Goal: Task Accomplishment & Management: Manage account settings

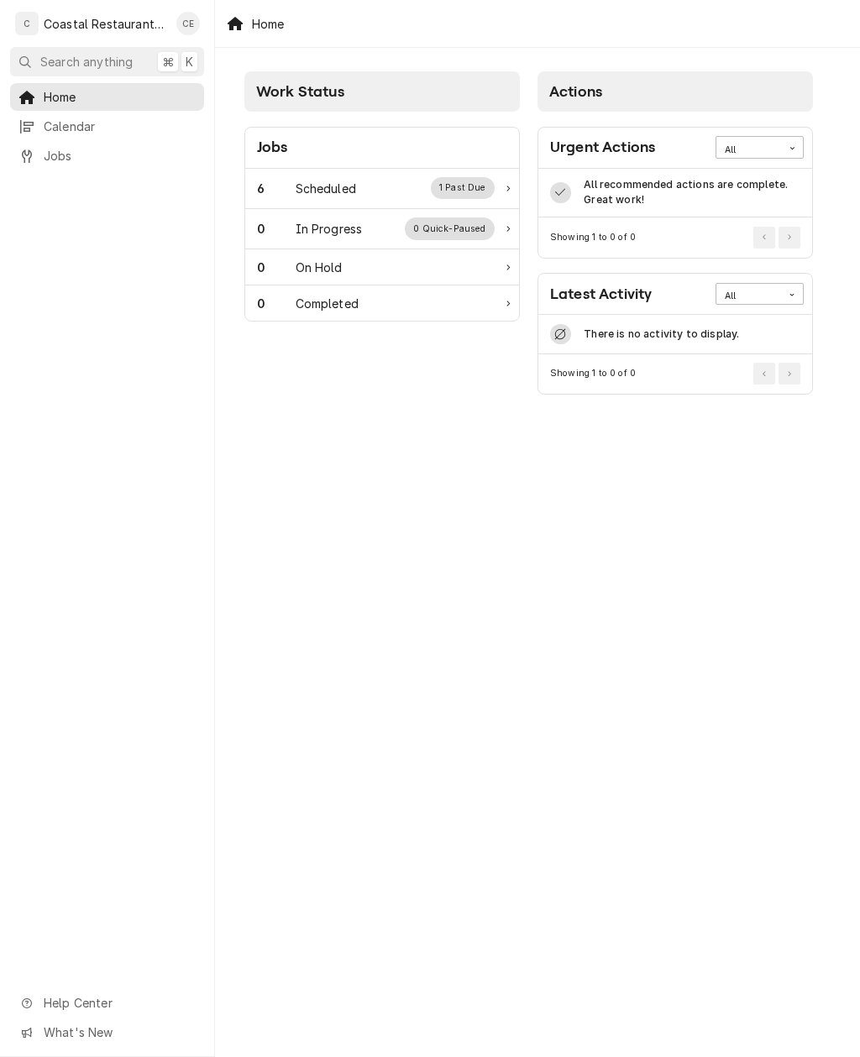
click at [452, 175] on div "6 Scheduled 1 Past Due" at bounding box center [382, 189] width 274 height 40
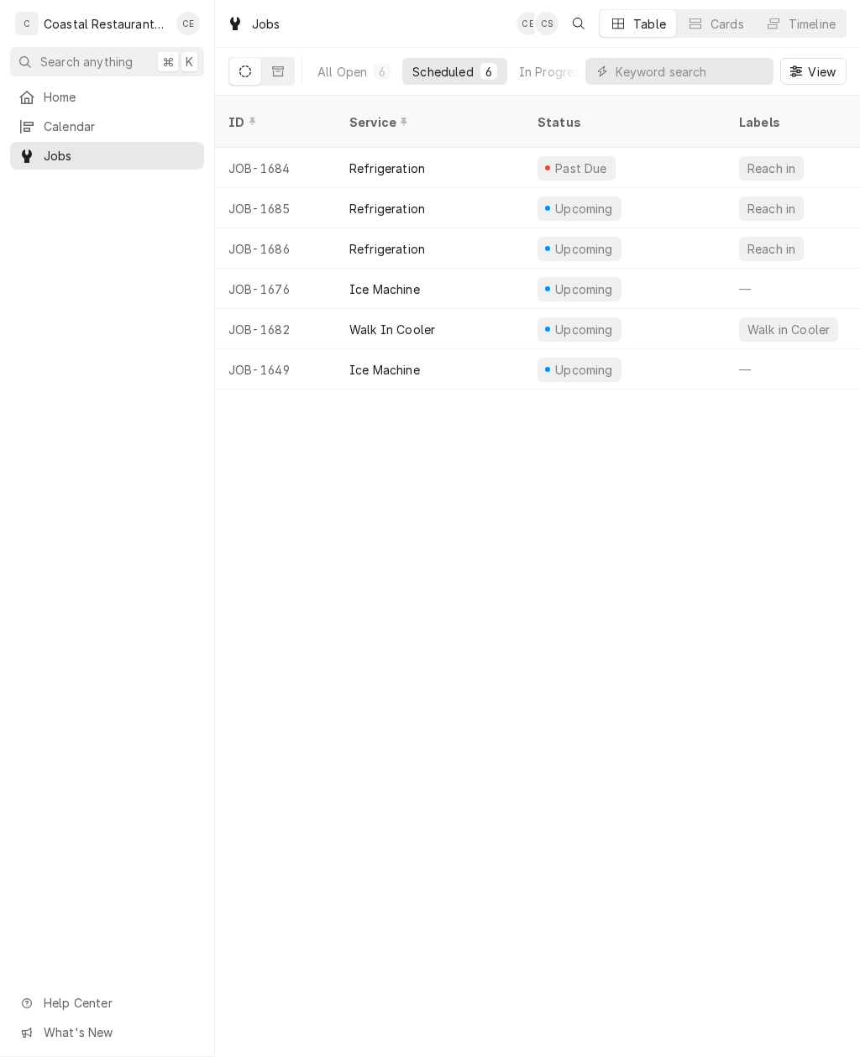
click at [427, 148] on div "Refrigeration" at bounding box center [430, 168] width 188 height 40
click at [314, 189] on div "JOB-1685" at bounding box center [275, 208] width 121 height 40
click at [310, 230] on div "JOB-1686" at bounding box center [275, 248] width 121 height 40
click at [688, 188] on div "Upcoming" at bounding box center [624, 208] width 201 height 40
click at [694, 228] on div "Upcoming" at bounding box center [624, 248] width 201 height 40
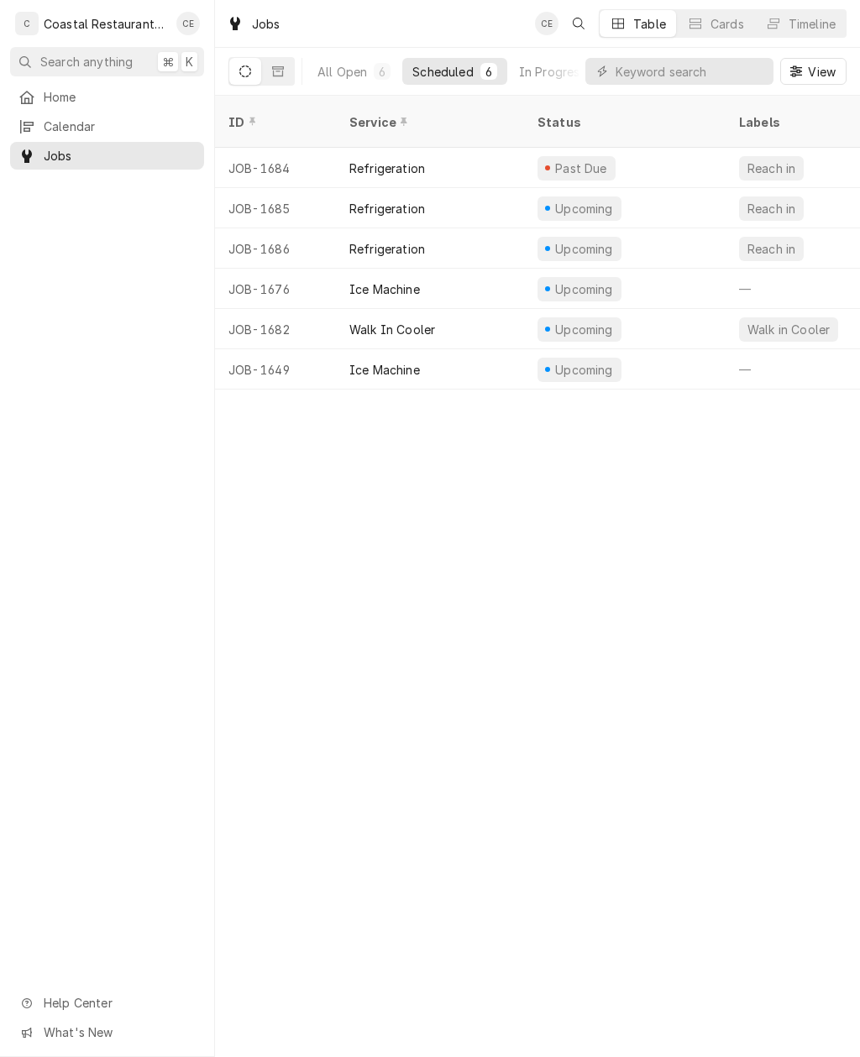
click at [707, 269] on div "Upcoming" at bounding box center [624, 289] width 201 height 40
click at [700, 309] on div "Upcoming" at bounding box center [624, 329] width 201 height 40
click at [696, 349] on div "Upcoming" at bounding box center [624, 369] width 201 height 40
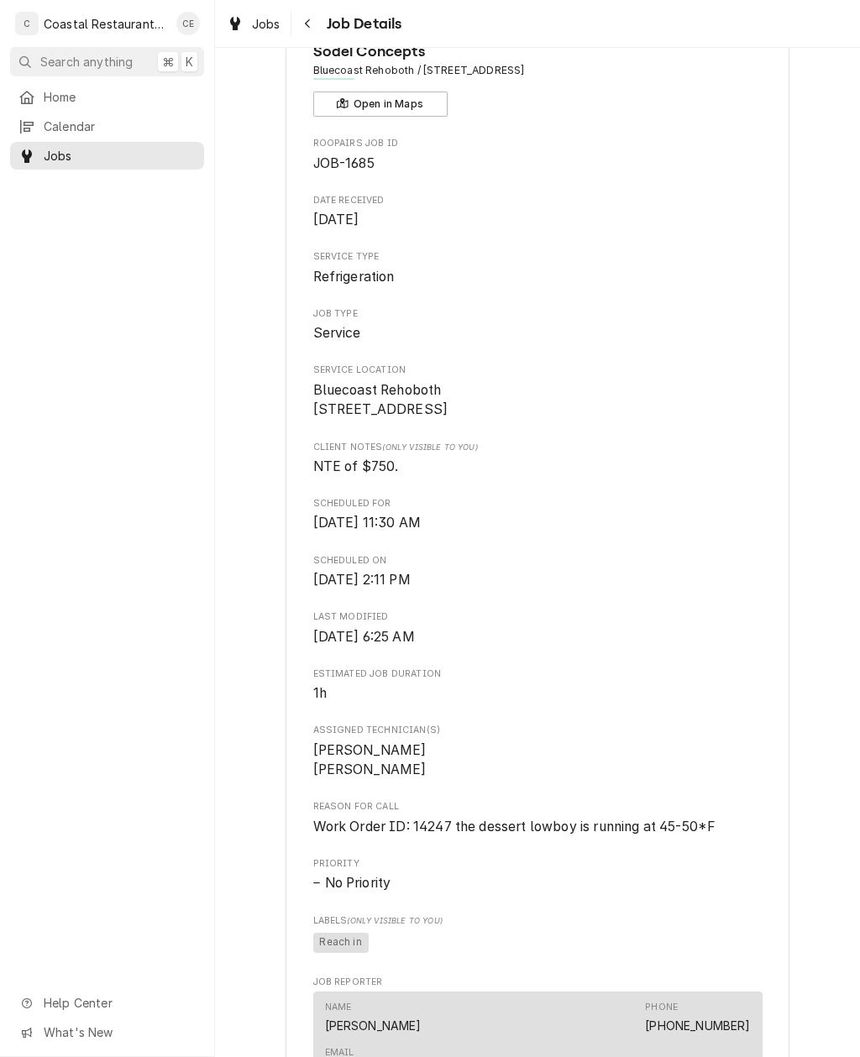
scroll to position [91, 0]
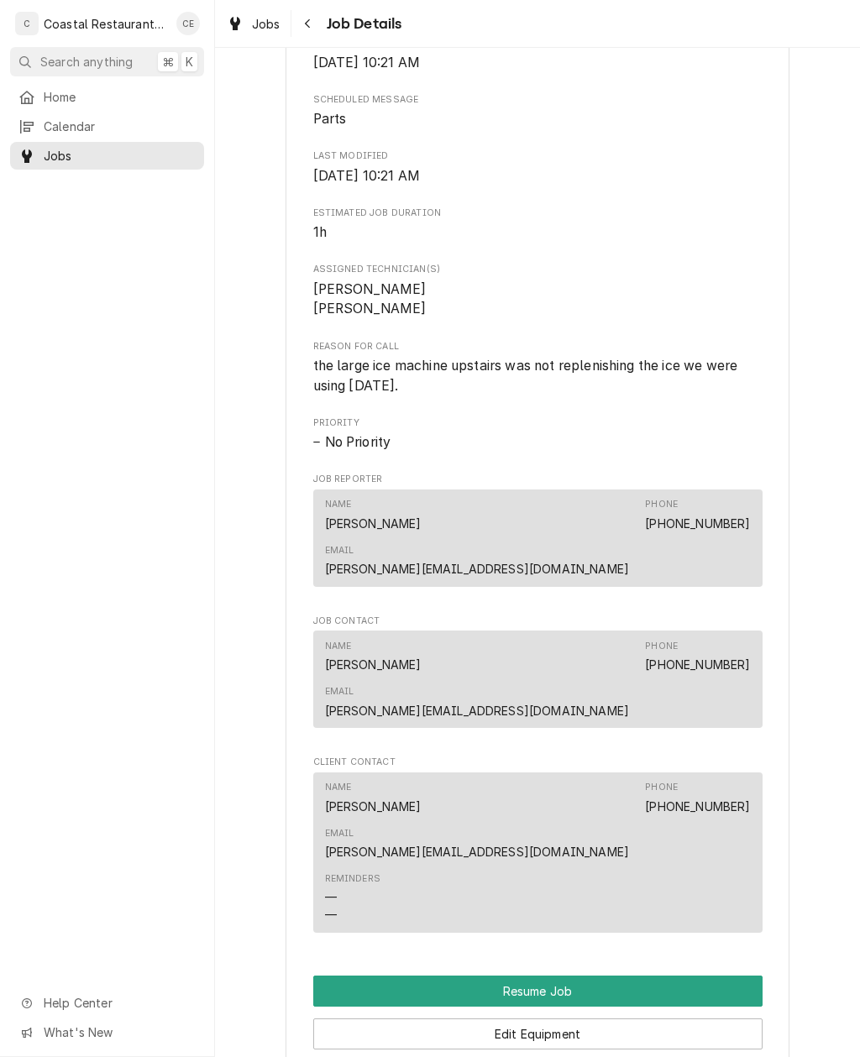
scroll to position [849, 0]
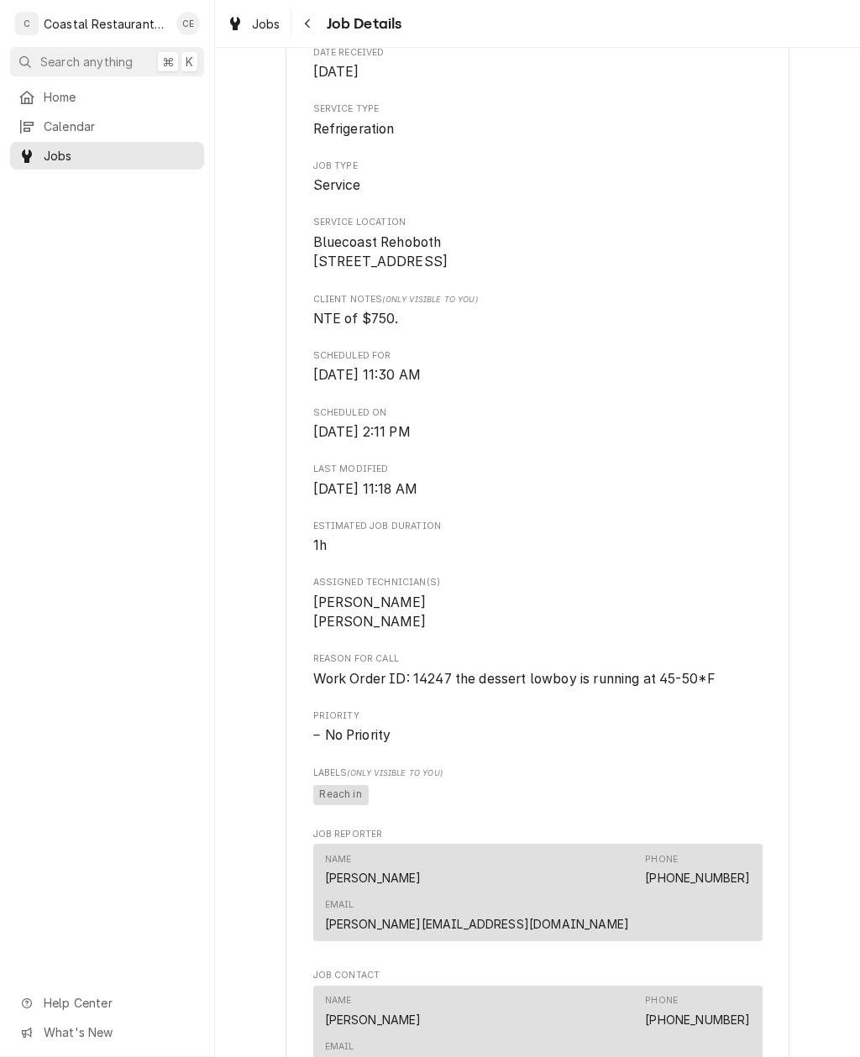
scroll to position [238, 0]
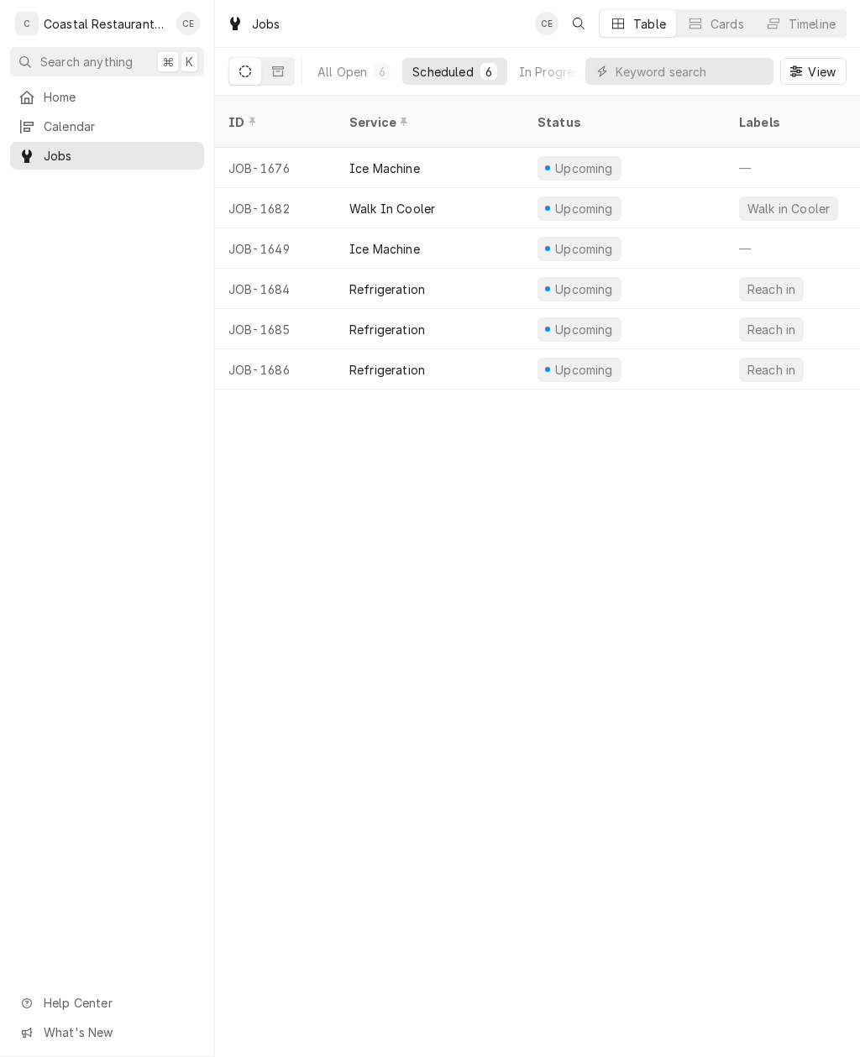
click at [447, 309] on div "Refrigeration" at bounding box center [430, 329] width 188 height 40
click at [65, 91] on span "Home" at bounding box center [120, 97] width 152 height 18
